Goal: Task Accomplishment & Management: Manage account settings

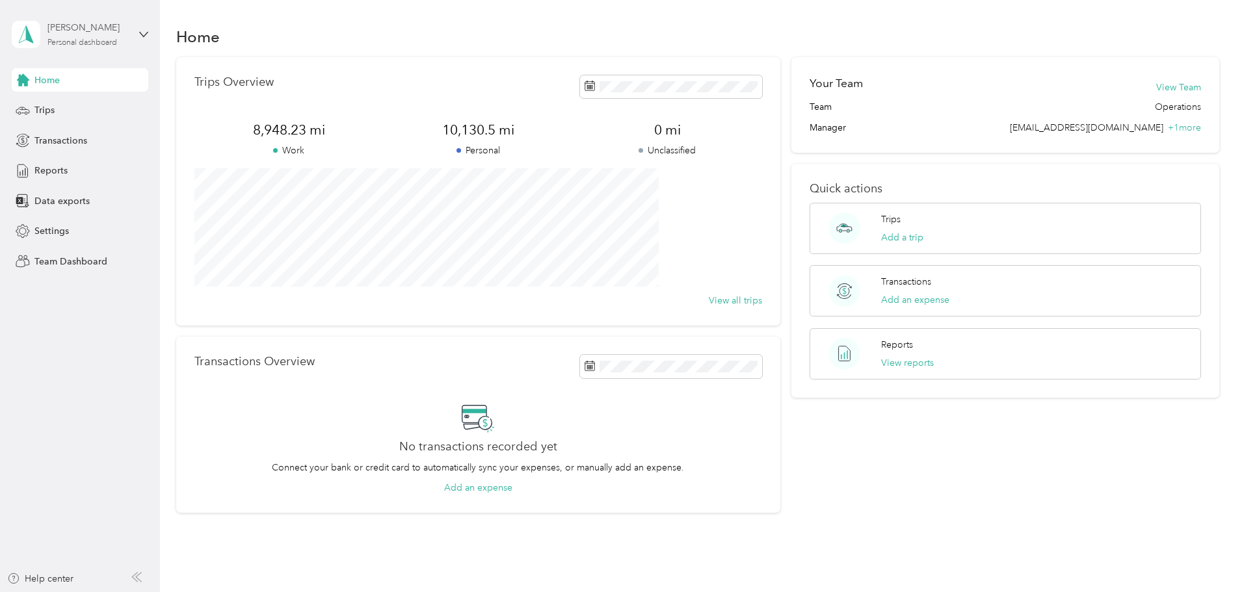
click at [85, 41] on div "Personal dashboard" at bounding box center [82, 43] width 70 height 8
click at [77, 109] on div "Team dashboard" at bounding box center [58, 107] width 70 height 14
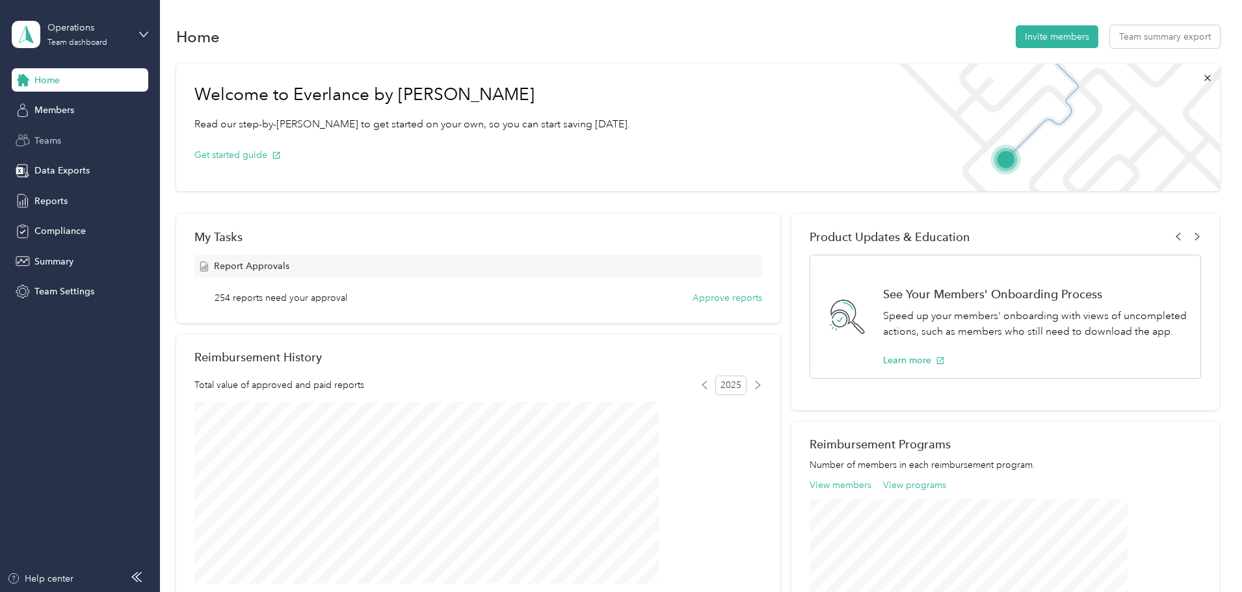
click at [47, 142] on span "Teams" at bounding box center [47, 141] width 27 height 14
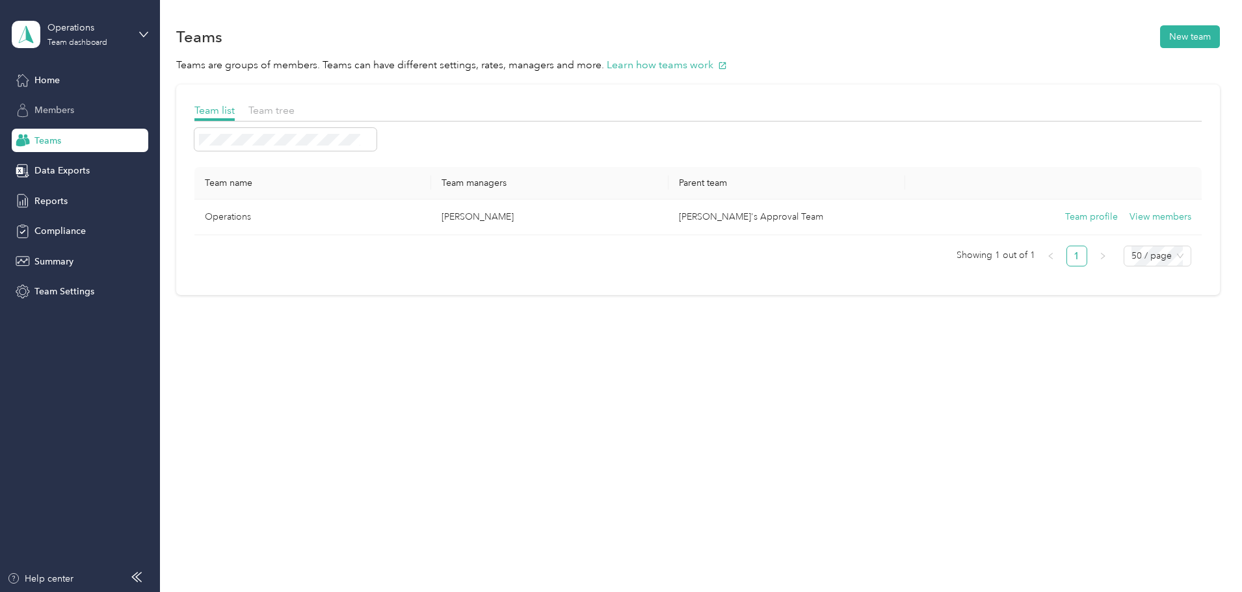
click at [56, 109] on span "Members" at bounding box center [54, 110] width 40 height 14
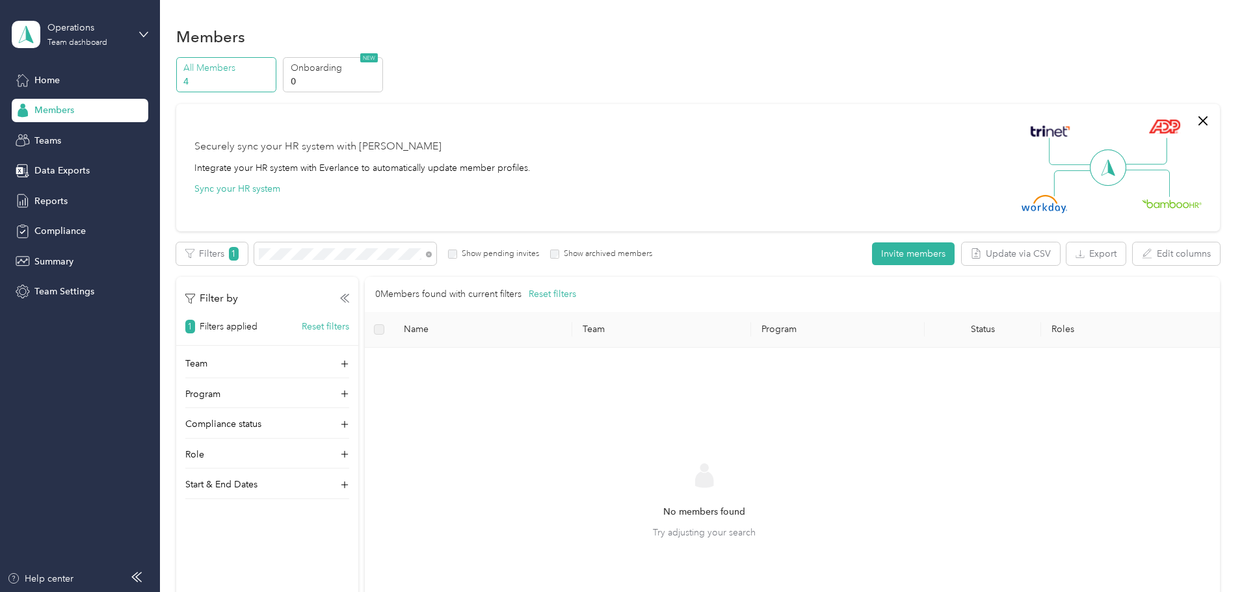
click at [272, 65] on p "All Members" at bounding box center [227, 68] width 88 height 14
click at [369, 260] on span at bounding box center [345, 254] width 182 height 23
click at [239, 251] on span "1" at bounding box center [234, 254] width 10 height 14
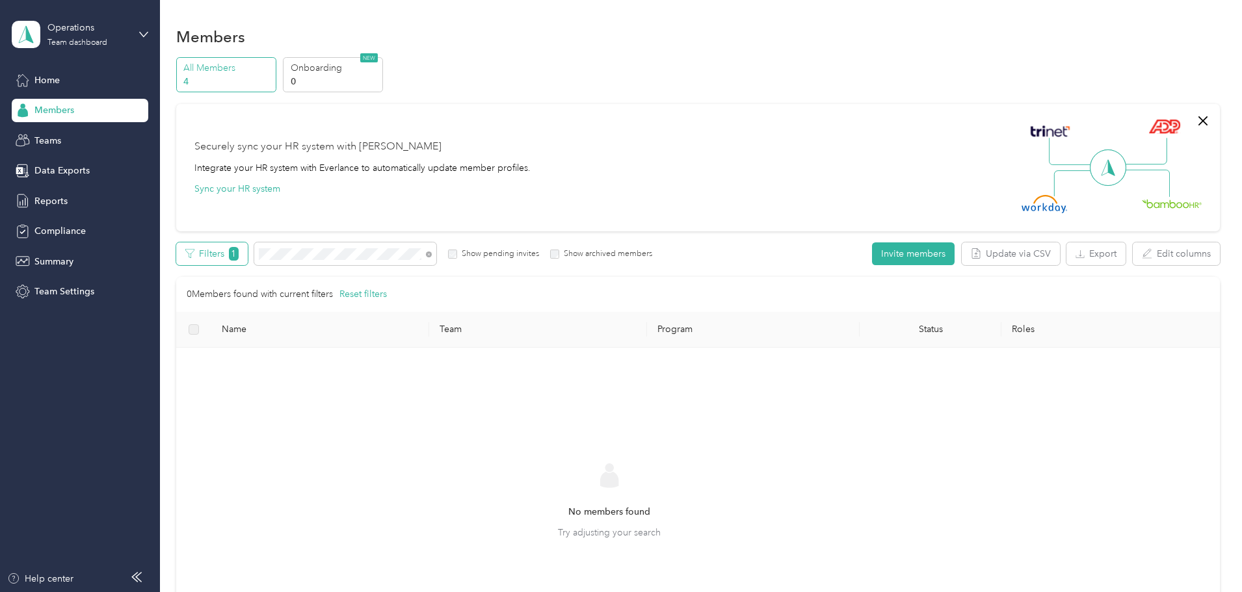
click at [239, 251] on span "1" at bounding box center [234, 254] width 10 height 14
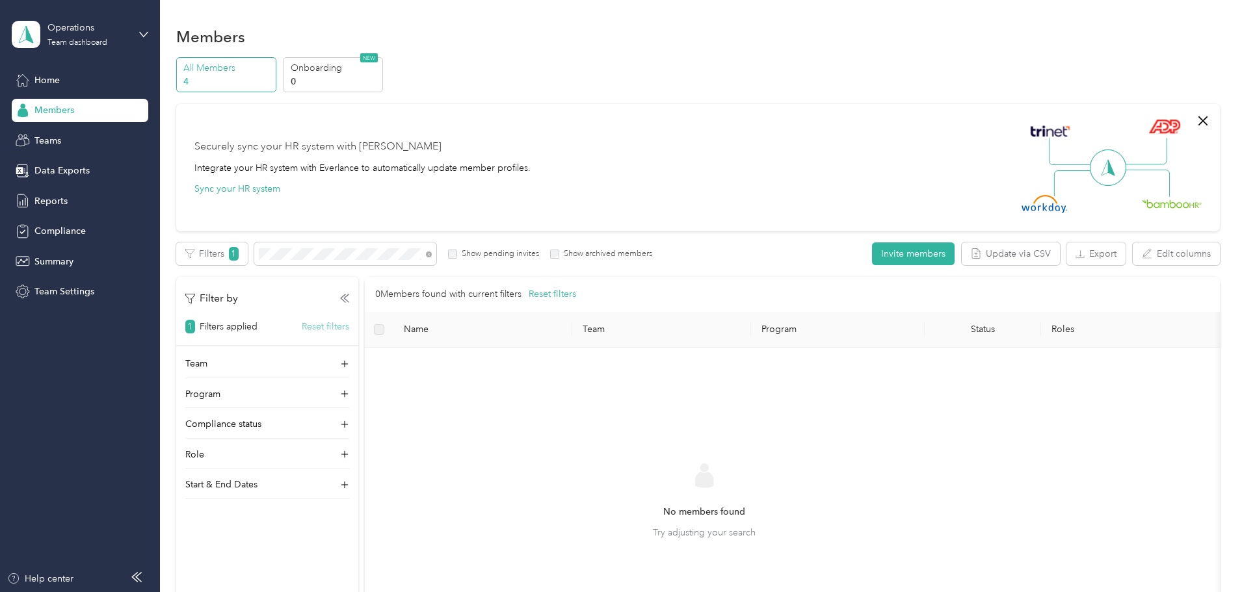
click at [349, 328] on button "Reset filters" at bounding box center [325, 327] width 47 height 14
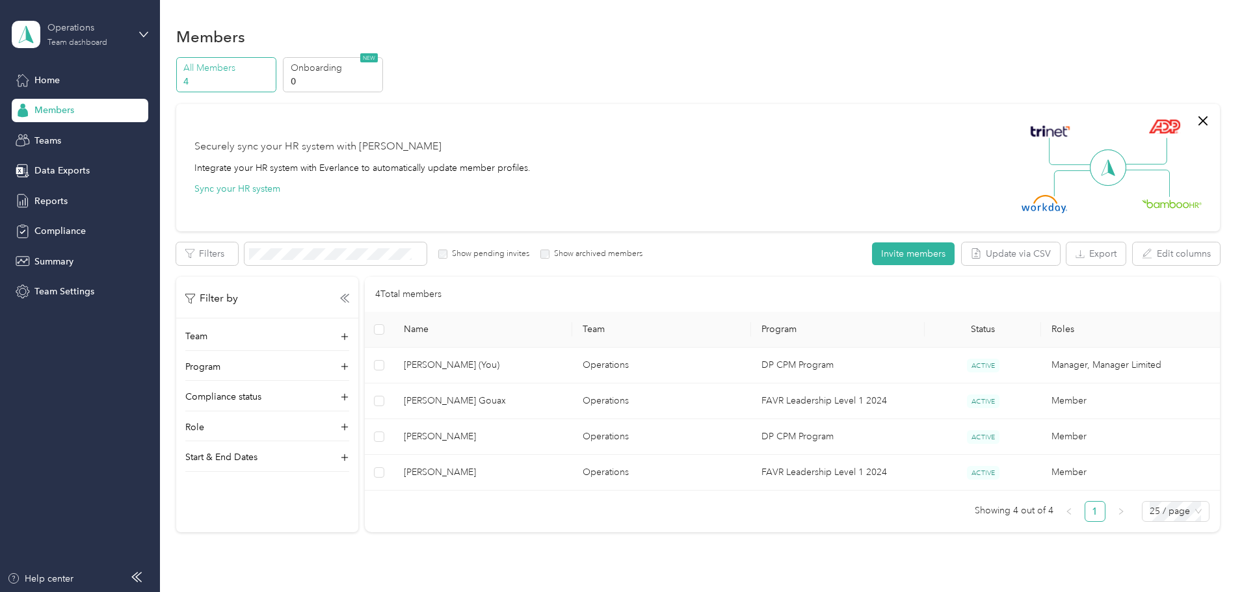
click at [85, 39] on div "Team dashboard" at bounding box center [77, 43] width 60 height 8
click at [34, 168] on icon at bounding box center [29, 163] width 13 height 13
